Goal: Task Accomplishment & Management: Manage account settings

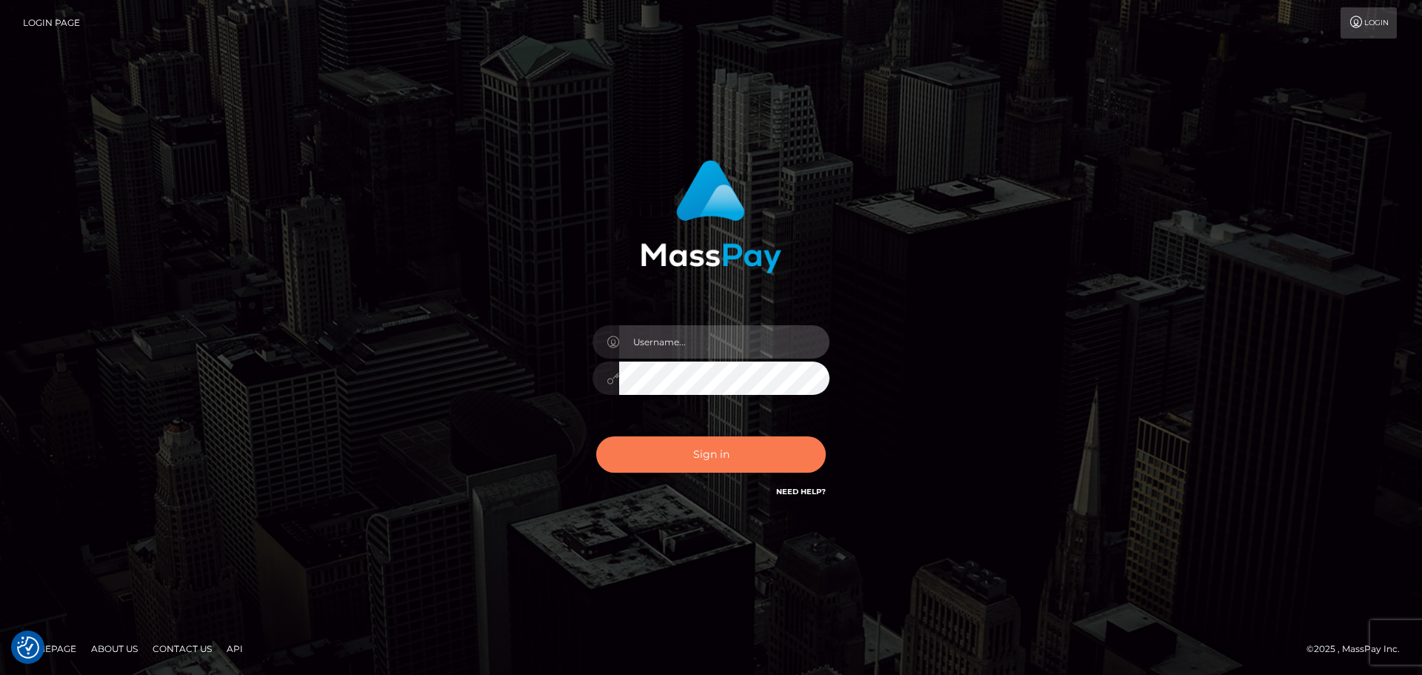
type input "[PERSON_NAME].wowcan"
click at [682, 453] on button "Sign in" at bounding box center [711, 454] width 230 height 36
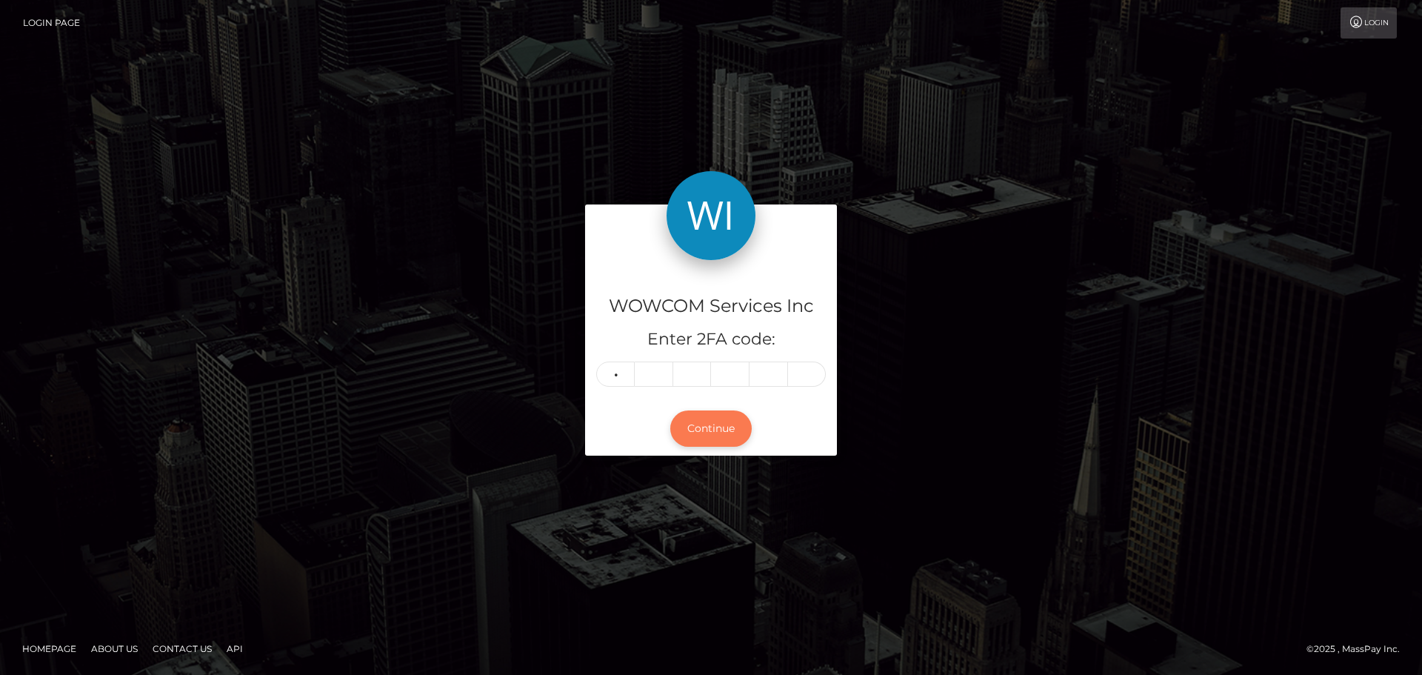
type input "8"
type input "7"
type input "0"
type input "4"
type input "7"
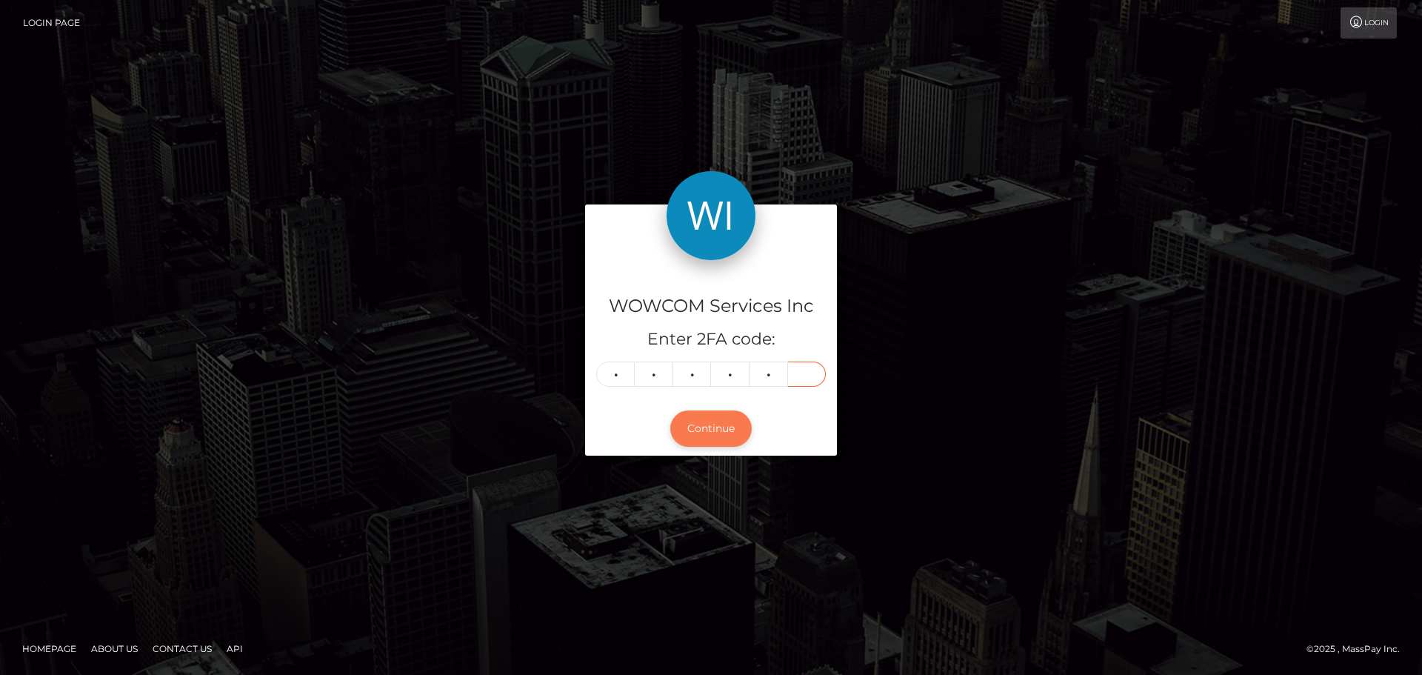
type input "2"
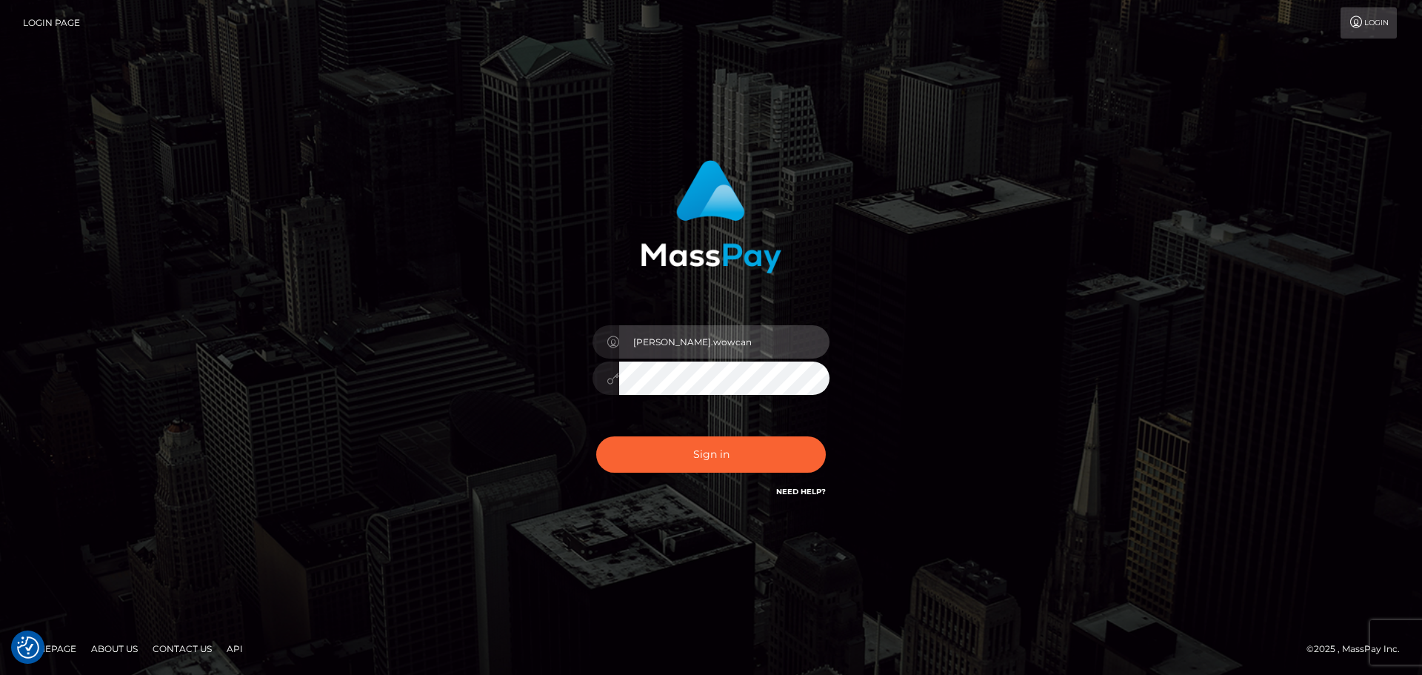
click at [716, 340] on input "[PERSON_NAME].wowcan" at bounding box center [724, 341] width 210 height 33
type input "elliot.rollacan"
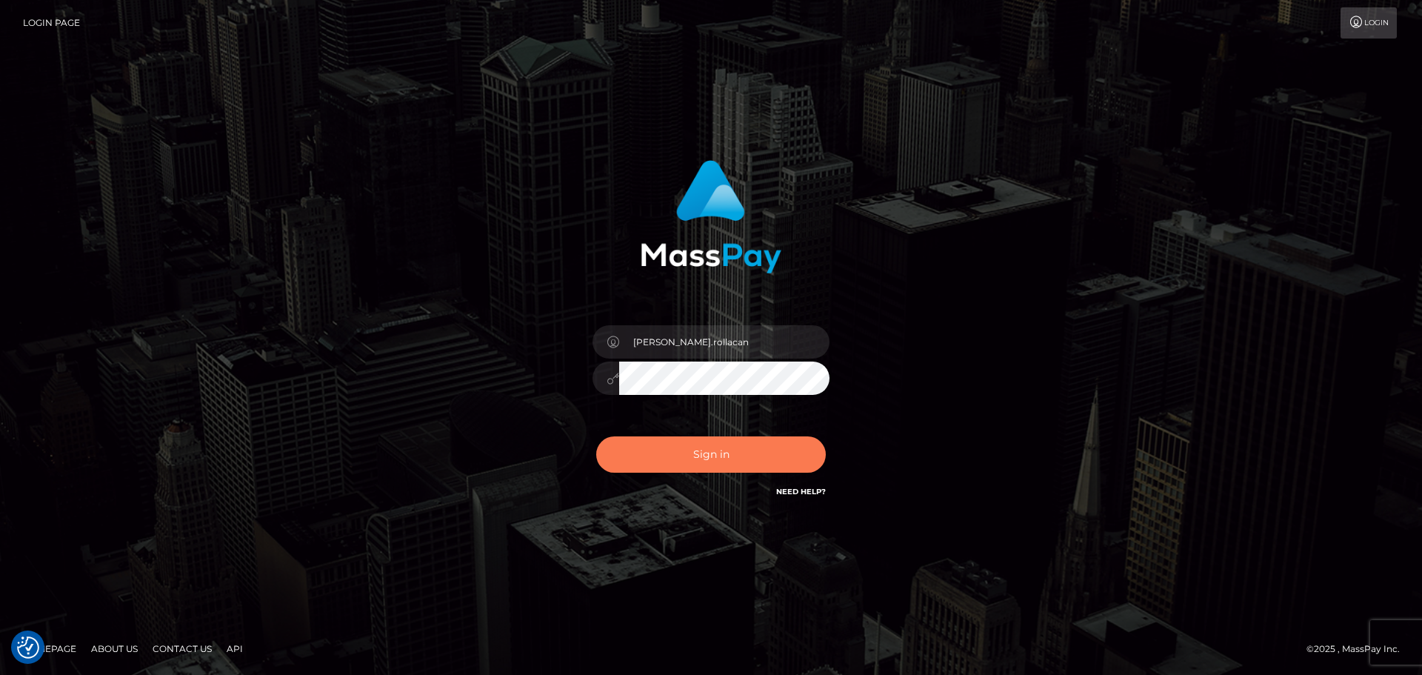
click at [719, 456] on button "Sign in" at bounding box center [711, 454] width 230 height 36
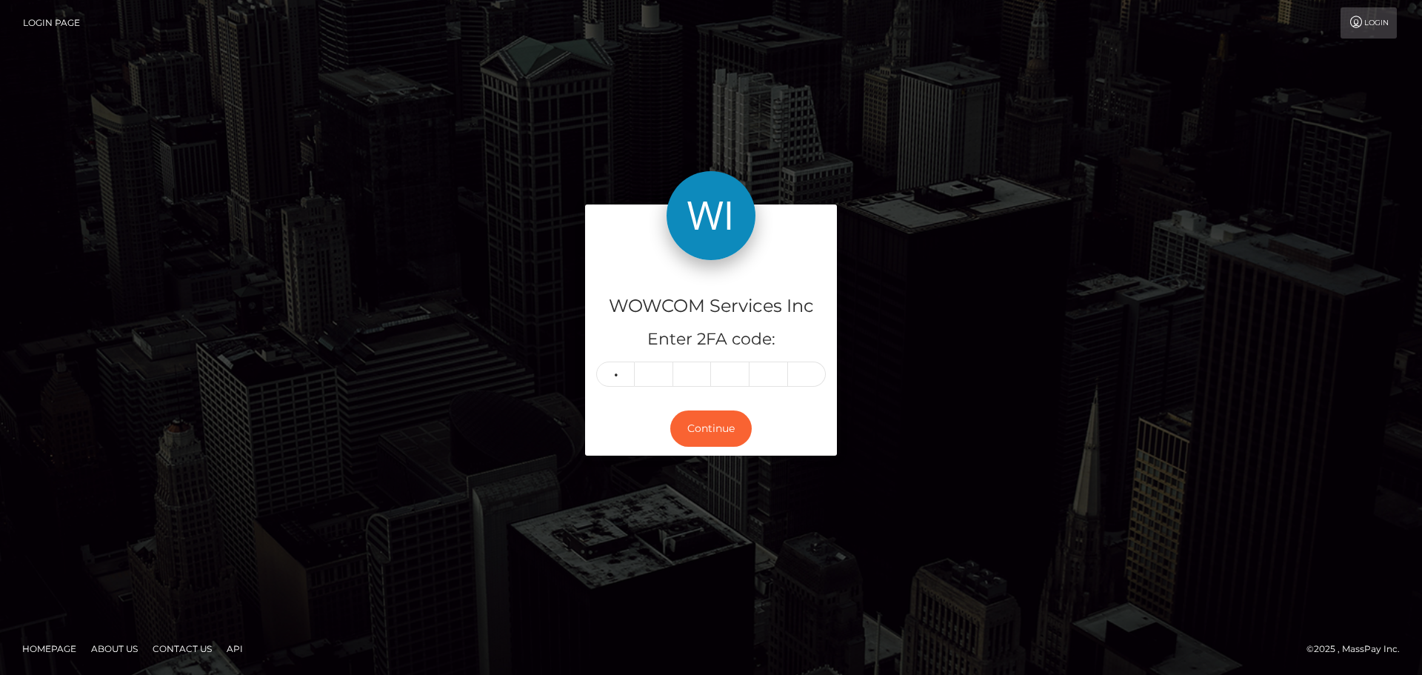
type input "1"
type input "2"
type input "0"
type input "8"
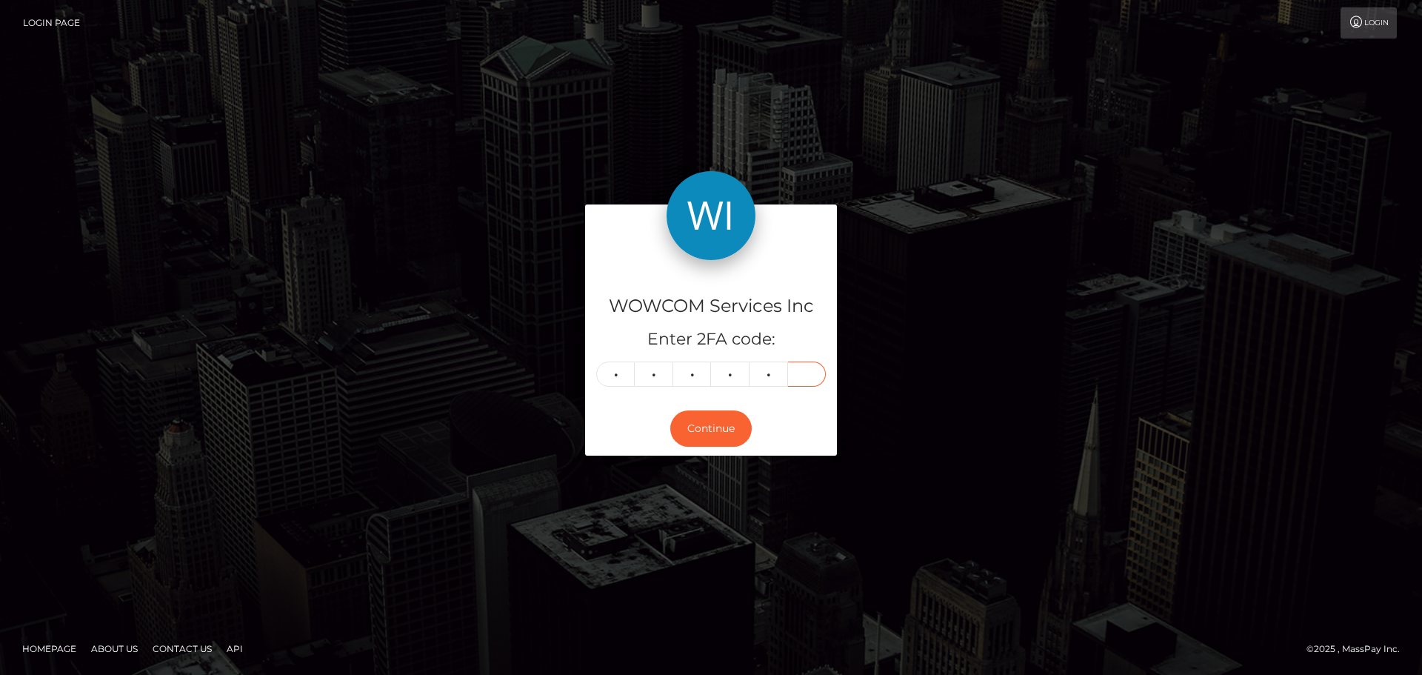
type input "6"
